Goal: Information Seeking & Learning: Find specific fact

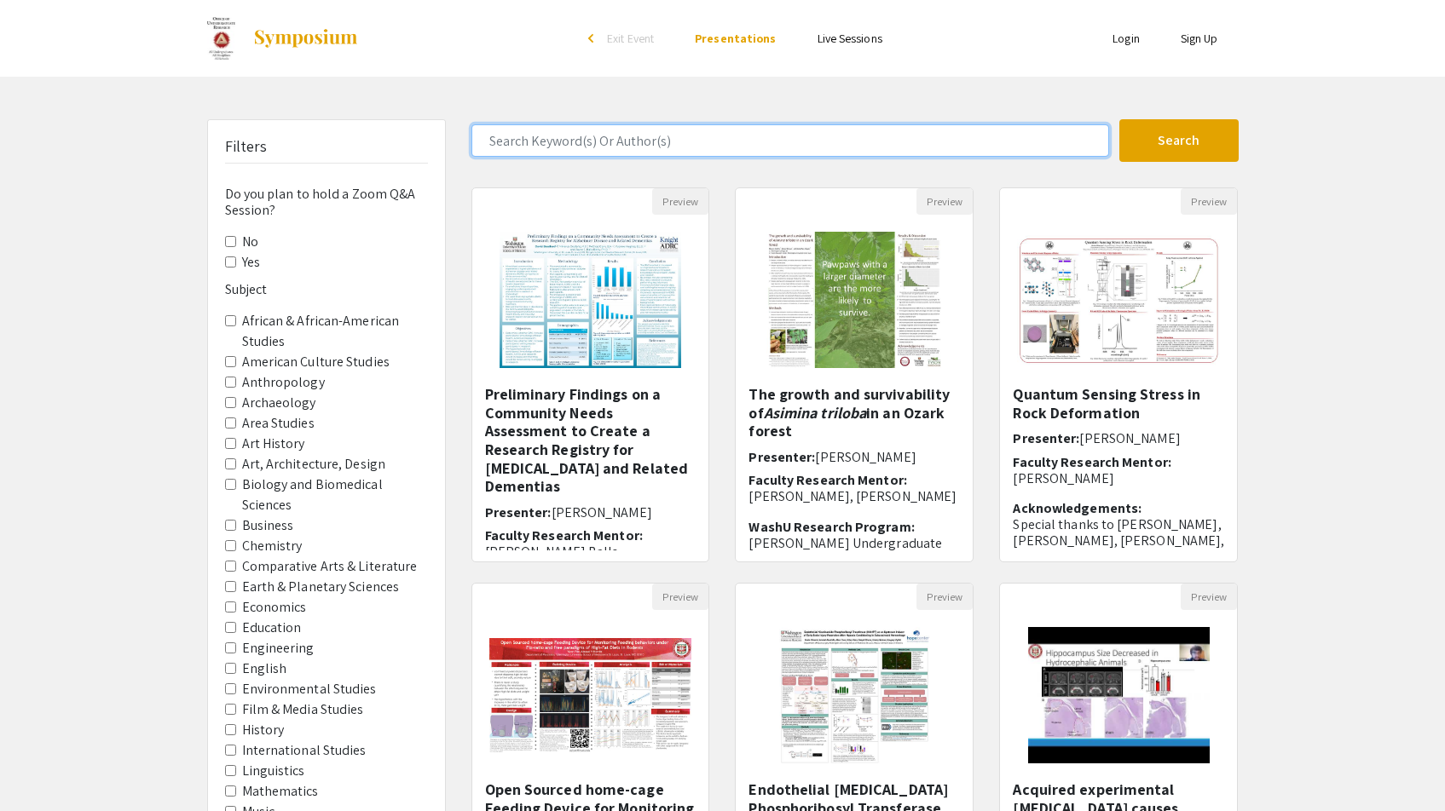
click at [643, 137] on input "Search Keyword(s) Or Author(s)" at bounding box center [790, 140] width 638 height 32
type input "[PERSON_NAME]"
click at [1178, 141] on button "Search" at bounding box center [1178, 140] width 119 height 43
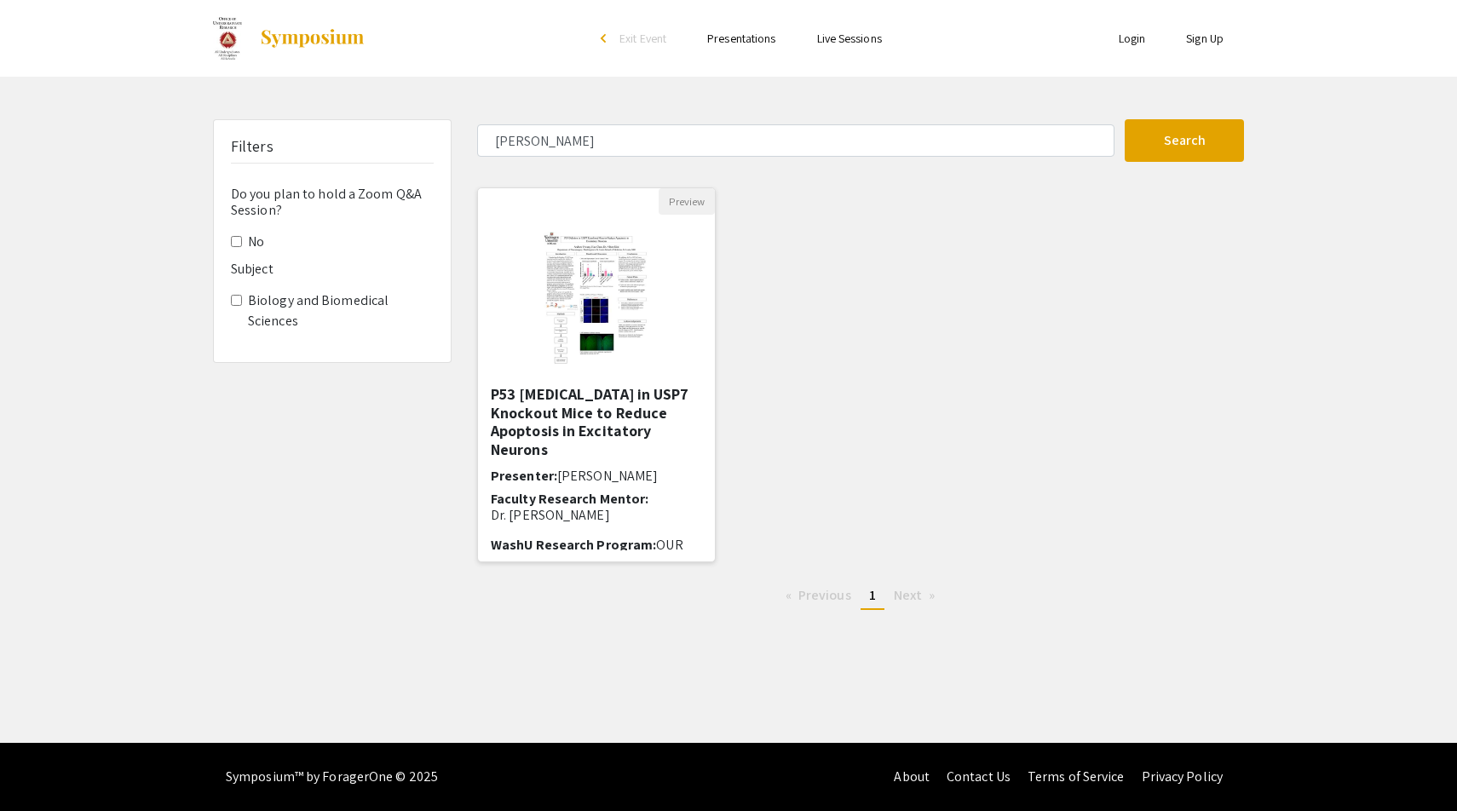
click at [598, 280] on img at bounding box center [597, 300] width 140 height 170
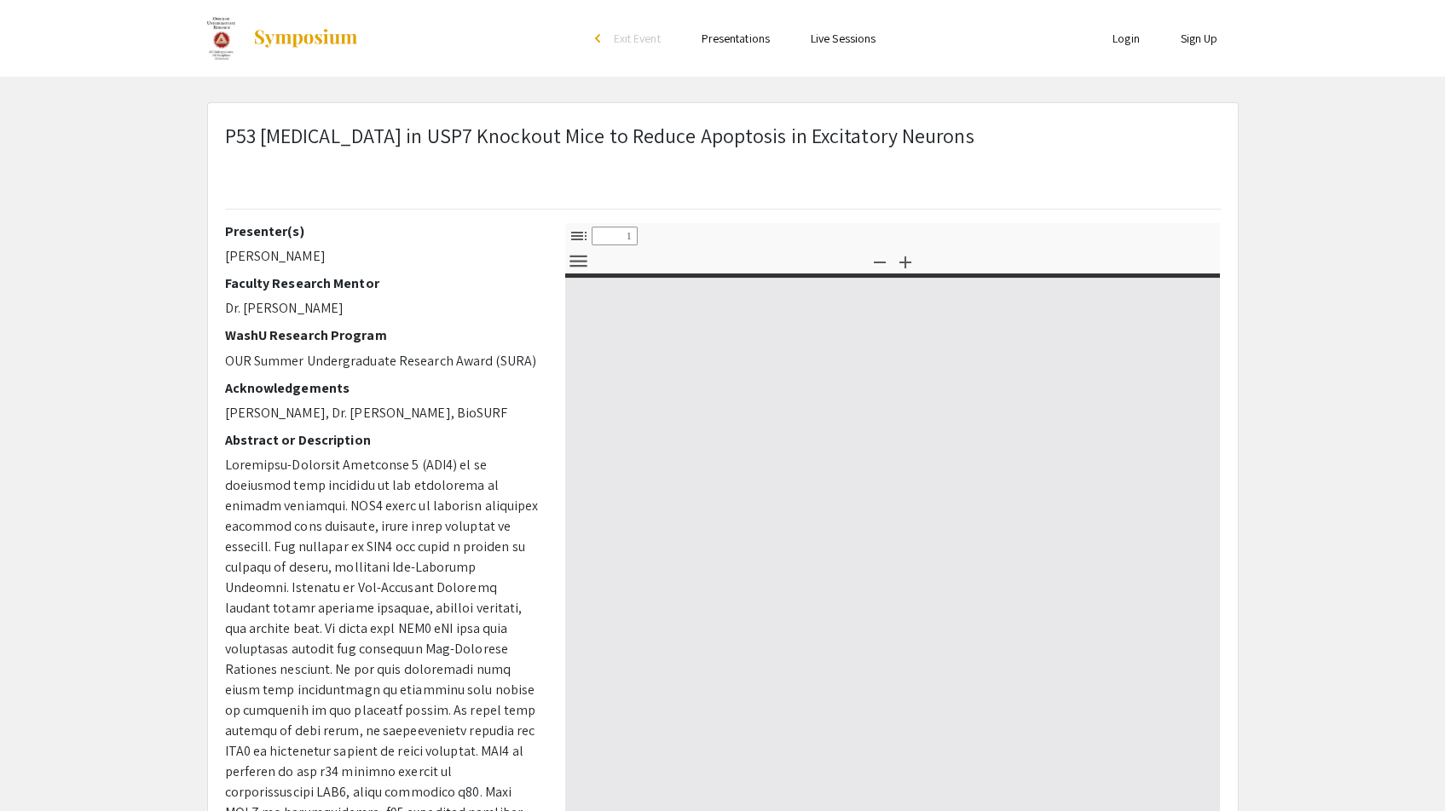
select select "custom"
type input "0"
select select "custom"
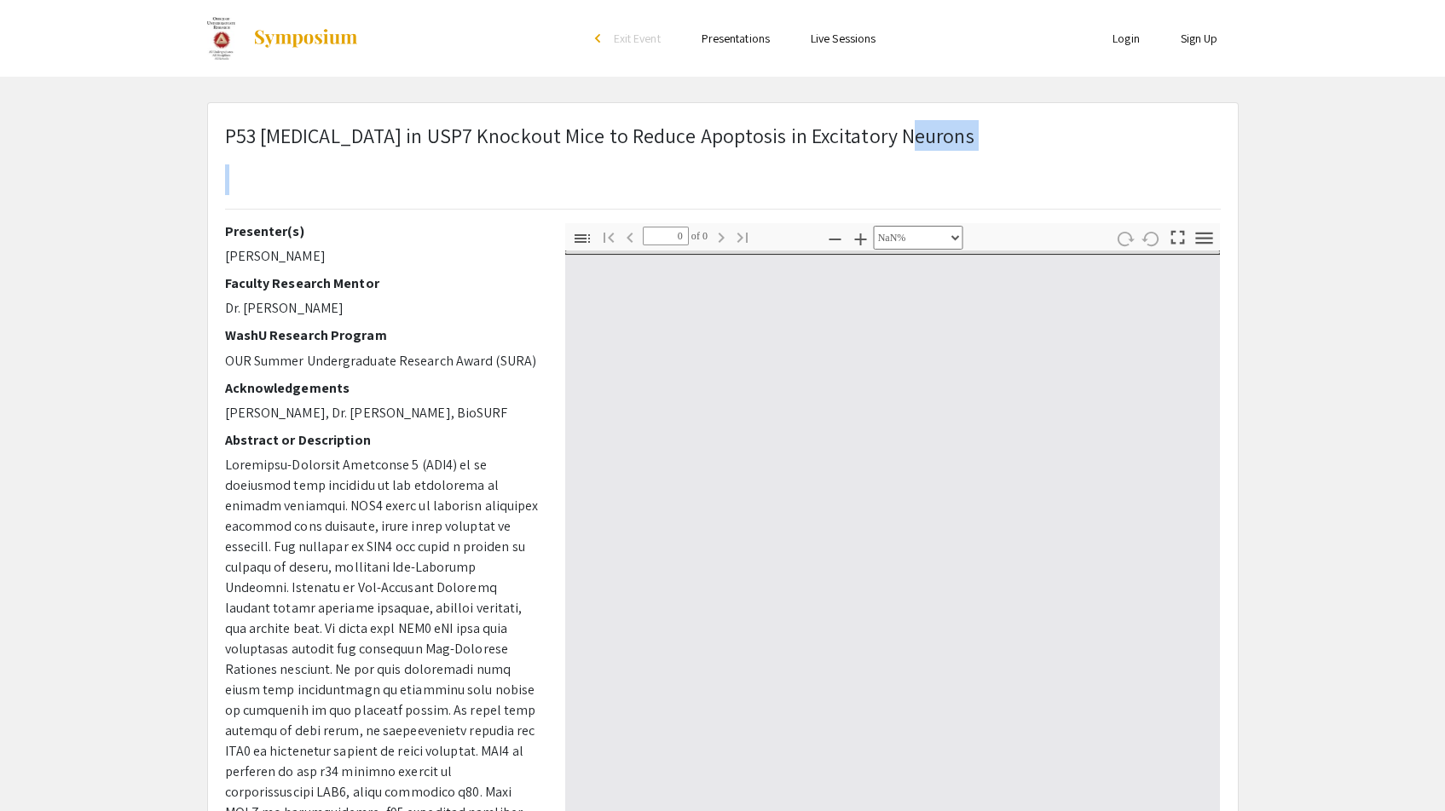
type input "1"
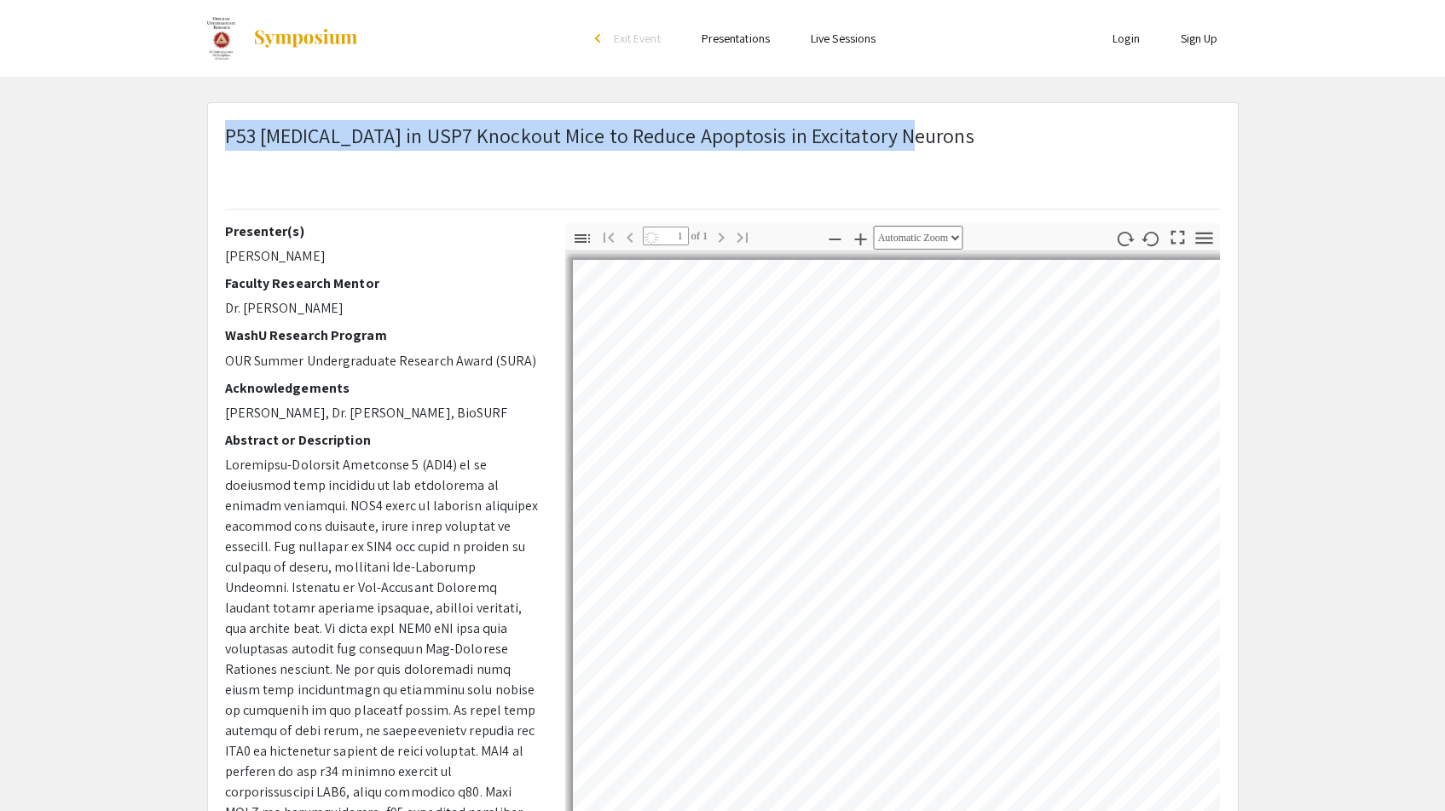
drag, startPoint x: 897, startPoint y: 136, endPoint x: 212, endPoint y: 146, distance: 684.5
click at [212, 146] on div "P53 [MEDICAL_DATA] in USP7 Knockout Mice to Reduce Apoptosis in Excitatory Neur…" at bounding box center [722, 171] width 1021 height 103
select select "auto"
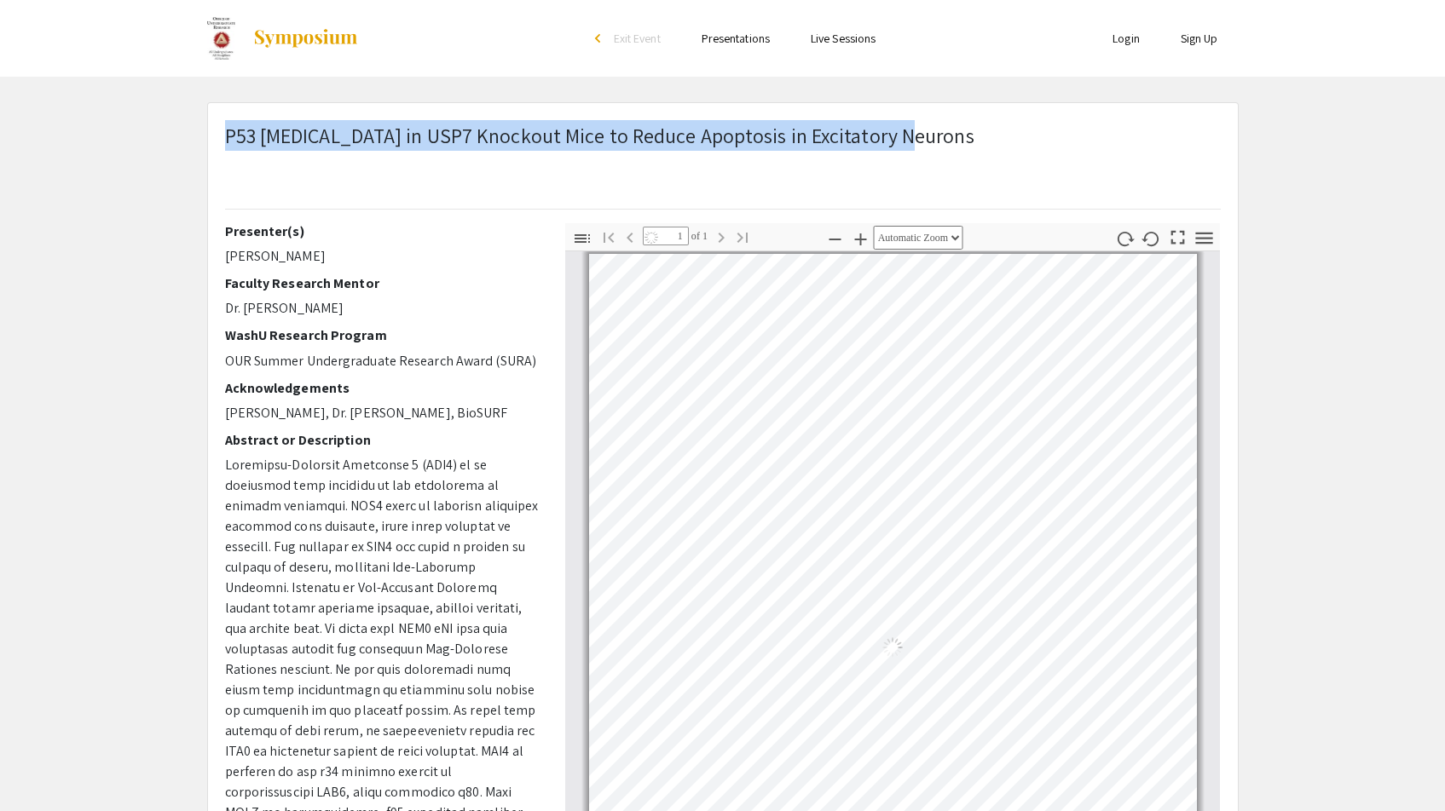
copy span "P53 [MEDICAL_DATA] in USP7 Knockout Mice to Reduce Apoptosis in Excitatory Neur…"
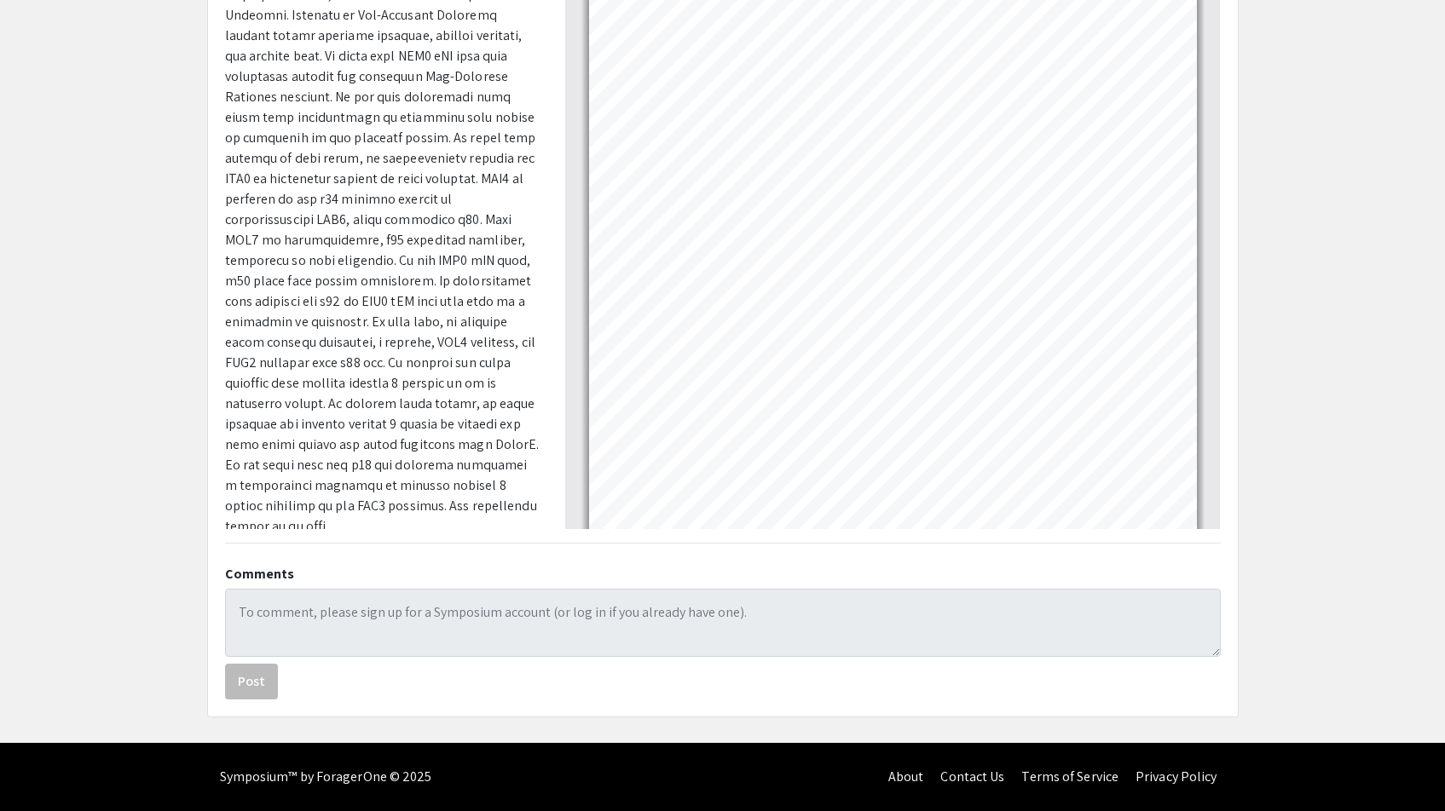
scroll to position [0, 0]
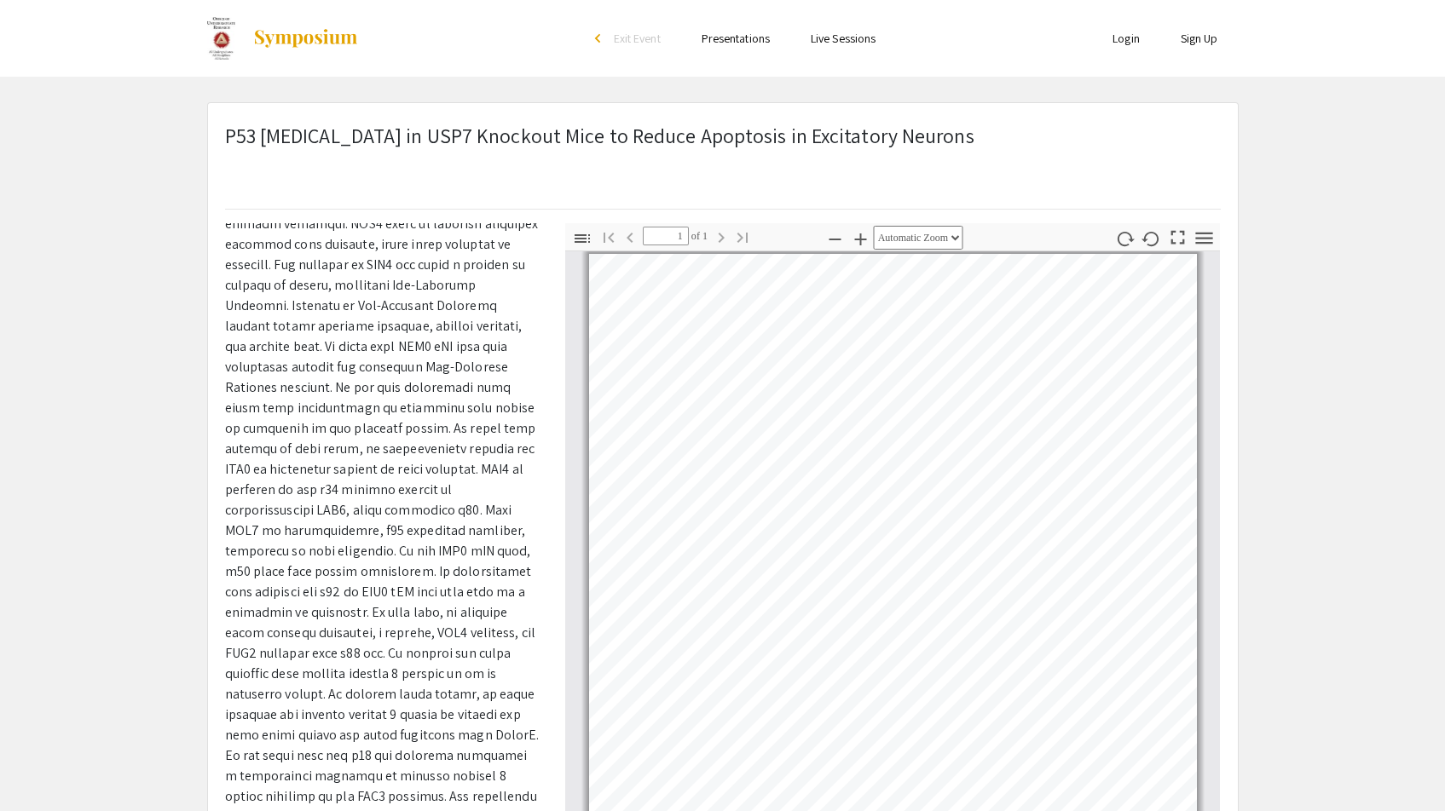
click at [229, 319] on p at bounding box center [382, 500] width 314 height 655
